Goal: Navigation & Orientation: Find specific page/section

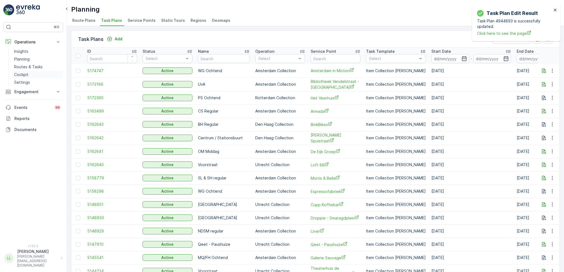
click at [26, 74] on p "Cockpit" at bounding box center [21, 75] width 14 height 6
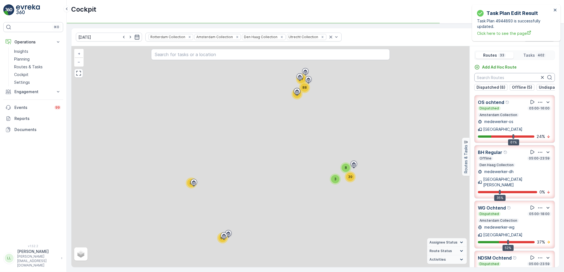
click at [515, 79] on input "text" at bounding box center [514, 77] width 81 height 9
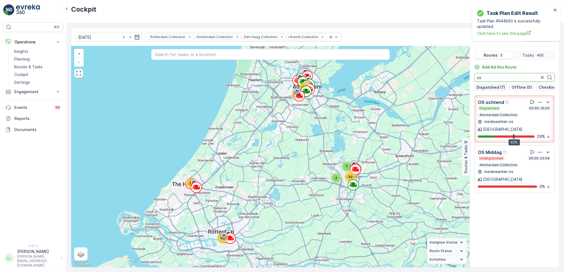
drag, startPoint x: 500, startPoint y: 79, endPoint x: 475, endPoint y: 84, distance: 25.3
click at [475, 84] on div "Add Ad Hoc Route os Dispatched (7) Offline (5) Checkin (2) Undispatched (15) Fi…" at bounding box center [514, 78] width 89 height 26
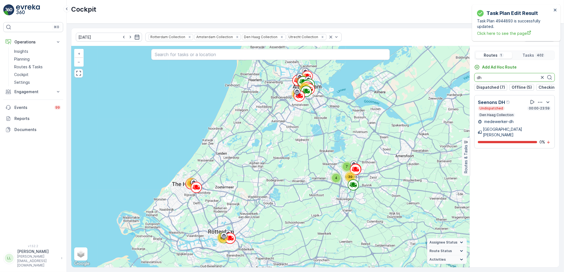
type input "d"
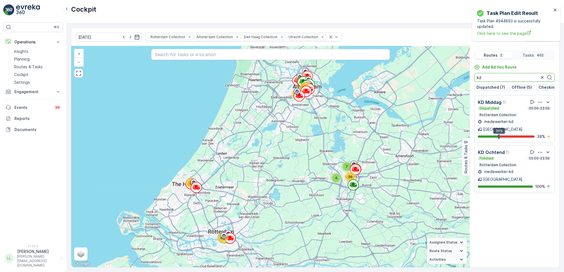
type input "k"
type input "p"
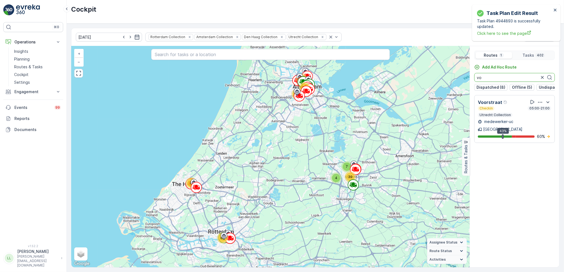
type input "v"
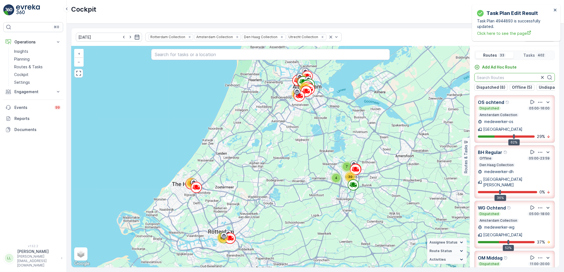
type input "b"
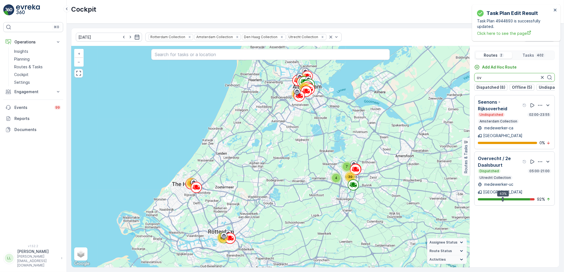
type input "o"
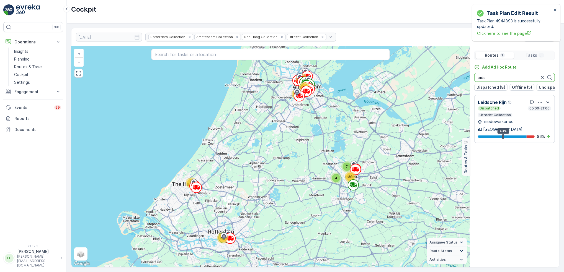
drag, startPoint x: 489, startPoint y: 78, endPoint x: 462, endPoint y: 79, distance: 26.9
click at [467, 79] on div "31 4 7 65 39 71 97 88 + − Satellite Roadmap Terrain Hybrid Leaflet Keyboard sho…" at bounding box center [315, 157] width 488 height 222
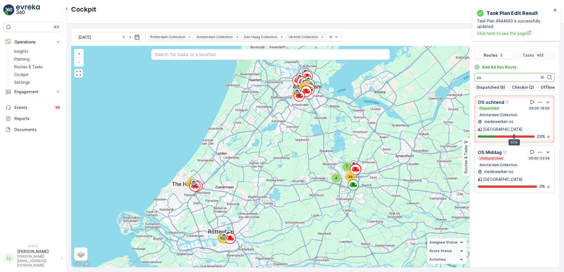
type input "os"
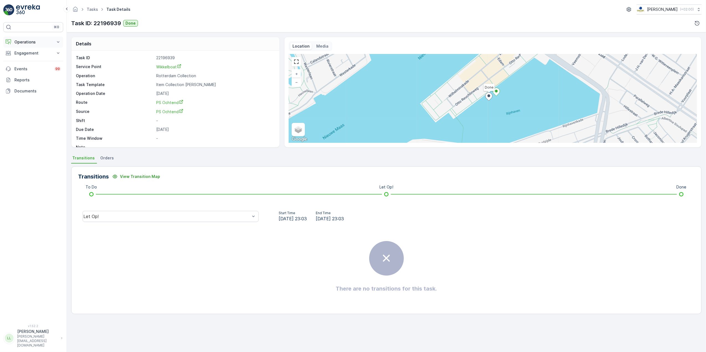
click at [32, 42] on p "Operations" at bounding box center [33, 42] width 38 height 6
click at [38, 68] on p "Routes & Tasks" at bounding box center [28, 67] width 29 height 6
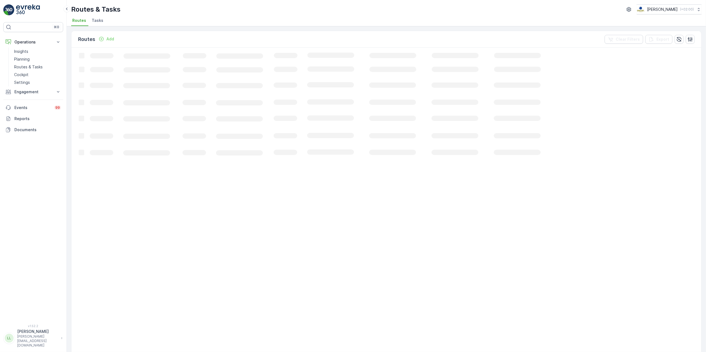
click at [93, 21] on span "Tasks" at bounding box center [98, 21] width 12 height 6
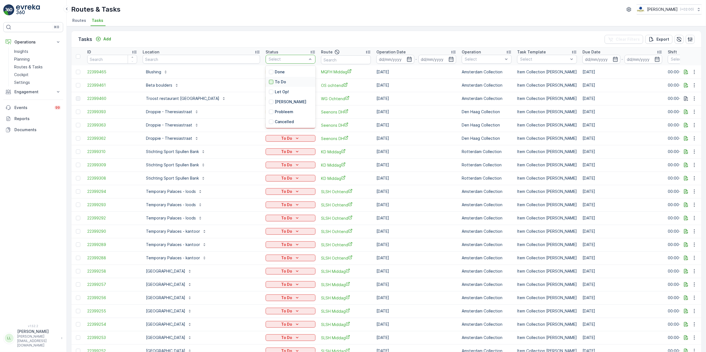
click at [269, 81] on div at bounding box center [271, 82] width 4 height 4
